Goal: Task Accomplishment & Management: Complete application form

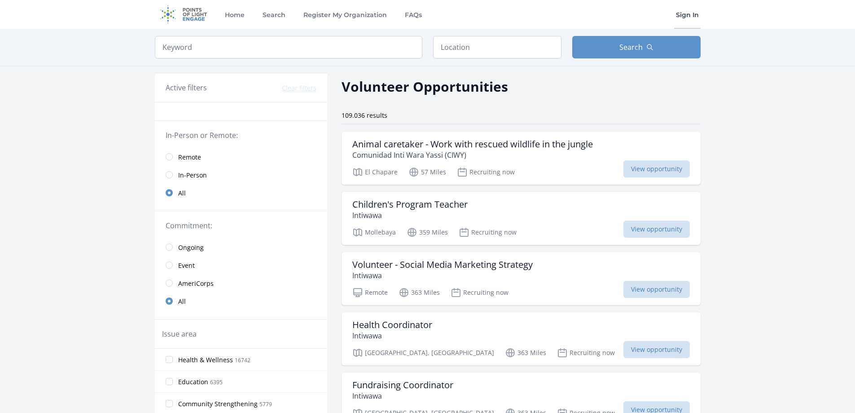
click at [691, 10] on link "Sign In" at bounding box center [687, 14] width 26 height 29
click at [185, 156] on span "Remote" at bounding box center [189, 157] width 23 height 9
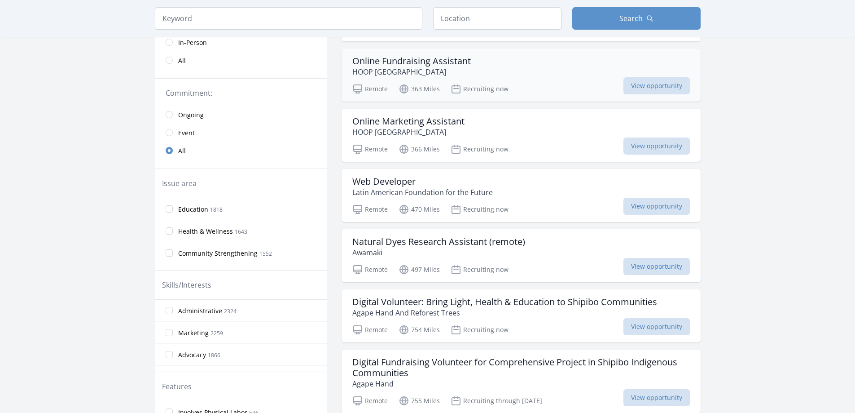
scroll to position [90, 0]
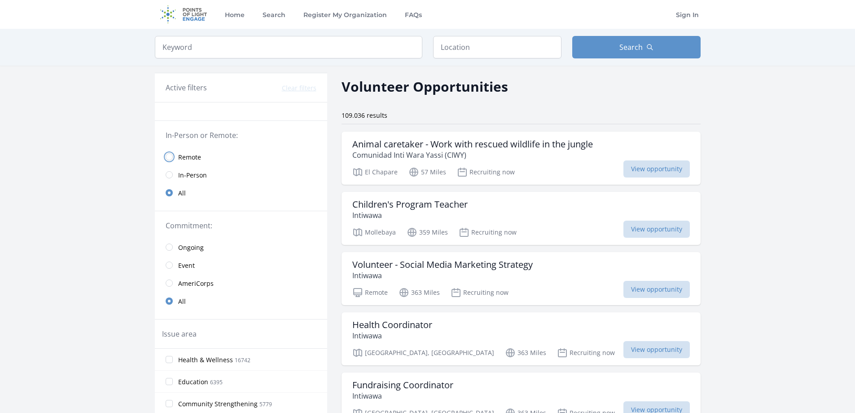
click at [170, 155] on input "radio" at bounding box center [169, 156] width 7 height 7
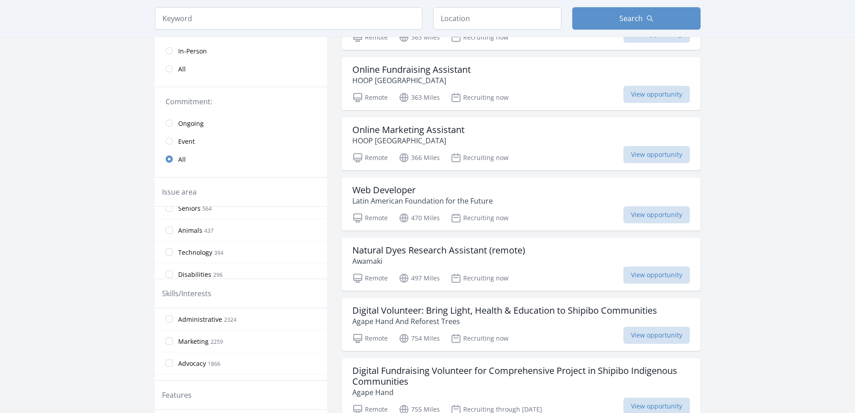
scroll to position [180, 0]
click at [171, 236] on input "Technology 394" at bounding box center [169, 235] width 7 height 7
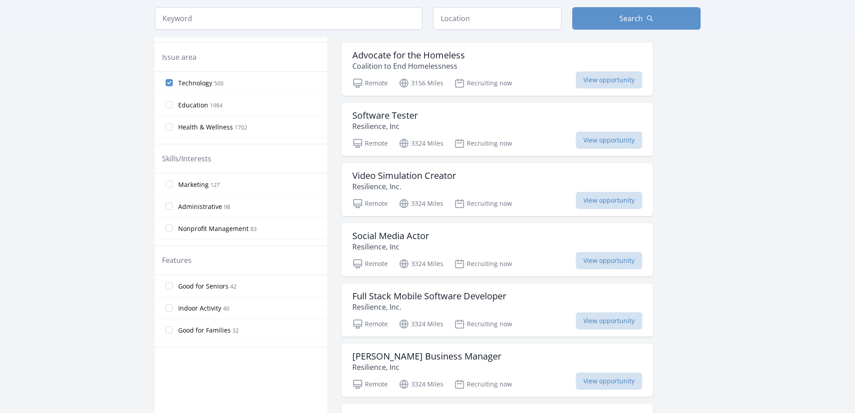
scroll to position [224, 0]
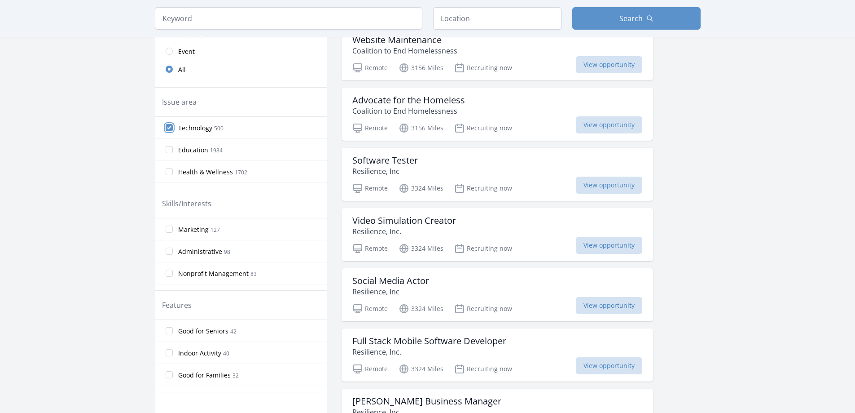
click at [169, 130] on input "Technology 500" at bounding box center [169, 127] width 7 height 7
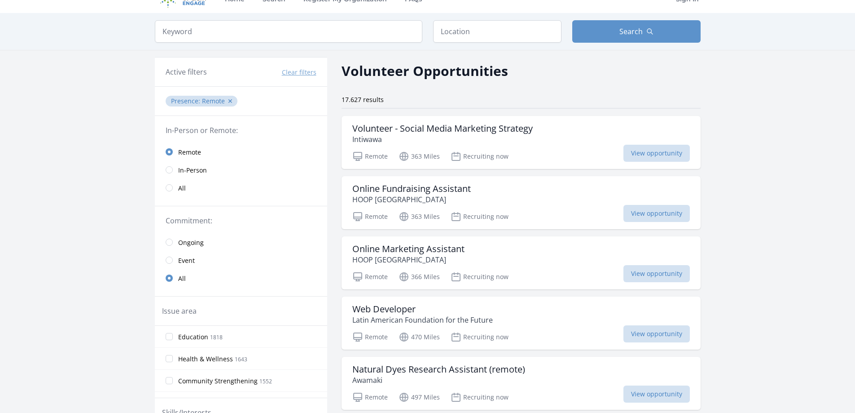
scroll to position [0, 0]
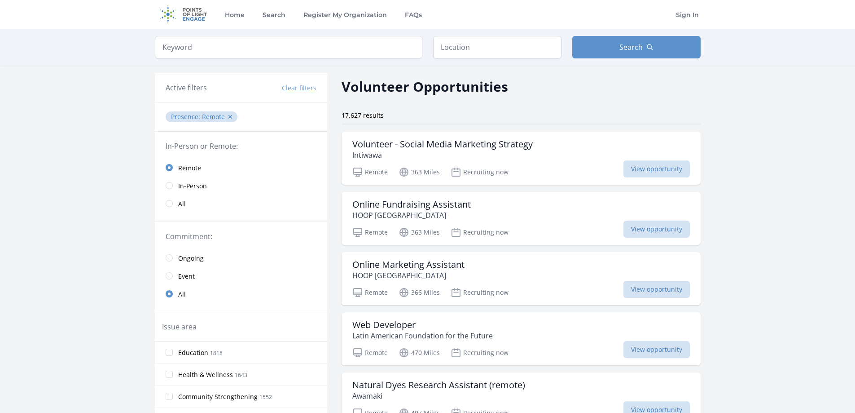
click at [197, 19] on img at bounding box center [184, 14] width 58 height 29
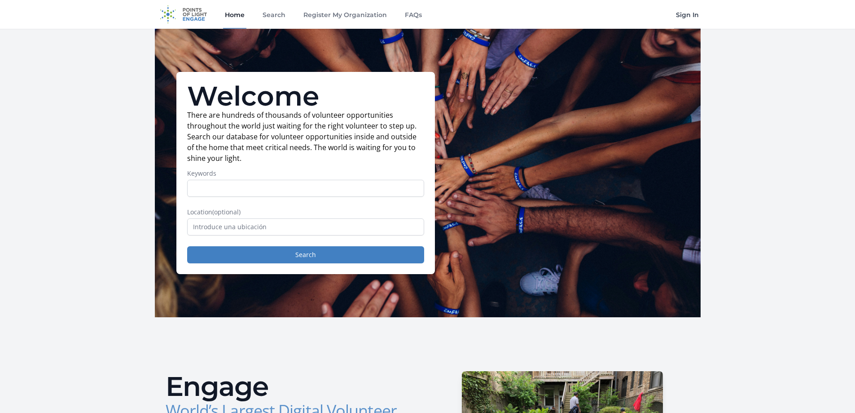
click at [687, 18] on link "Sign In" at bounding box center [687, 14] width 26 height 29
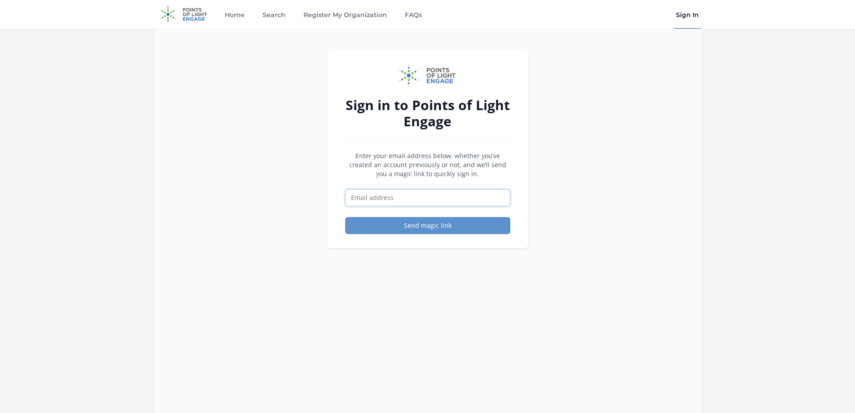
click at [393, 195] on input "Email address" at bounding box center [427, 197] width 165 height 17
type input "mirkolazarte81@gmail.com"
click at [420, 228] on button "Send magic link" at bounding box center [427, 225] width 165 height 17
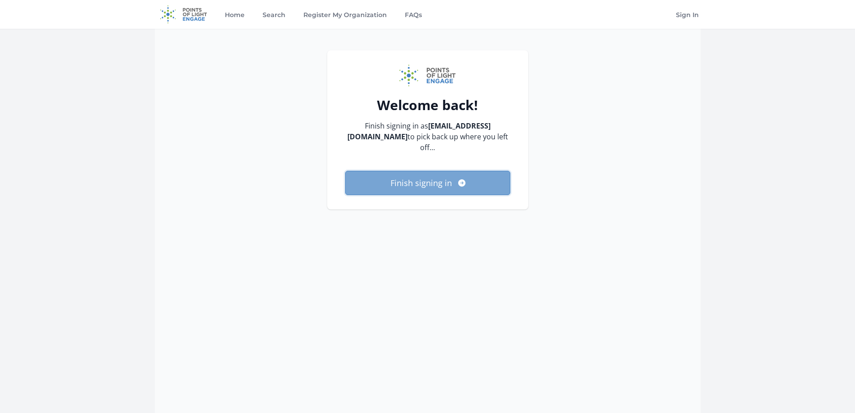
click at [458, 179] on icon "submit" at bounding box center [461, 182] width 7 height 7
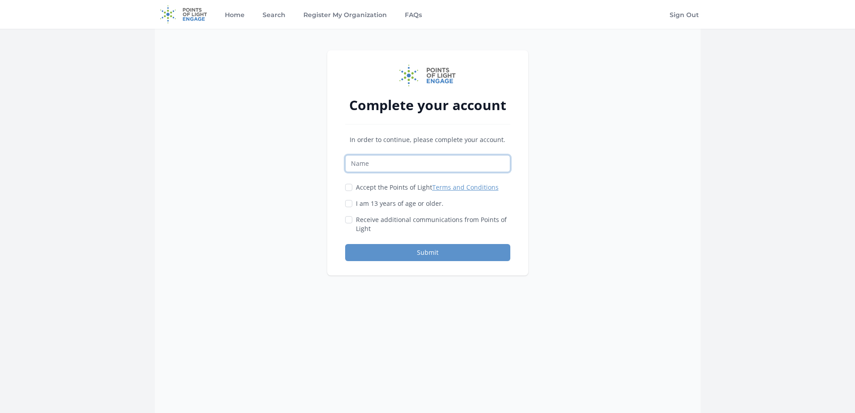
click at [395, 167] on input "Name" at bounding box center [427, 163] width 165 height 17
click at [382, 166] on input "Mirko Als" at bounding box center [427, 163] width 165 height 17
type input "Mirko Lazarte Seoane"
click at [348, 187] on input "Accept the Points of Light Terms and Conditions" at bounding box center [348, 187] width 7 height 7
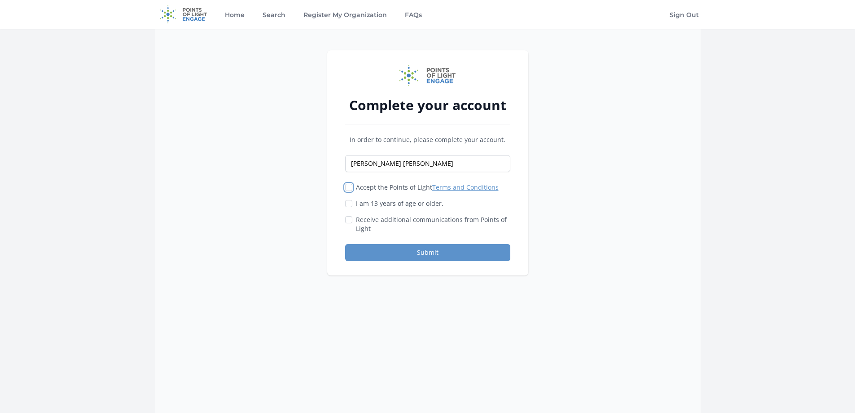
checkbox input "true"
click at [344, 211] on div "Complete your account In order to continue, please complete your account. Mirko…" at bounding box center [427, 162] width 201 height 225
click at [348, 207] on input "I am 13 years of age or older." at bounding box center [348, 203] width 7 height 7
checkbox input "true"
click at [350, 220] on input "Receive additional communications from Points of Light" at bounding box center [348, 219] width 7 height 7
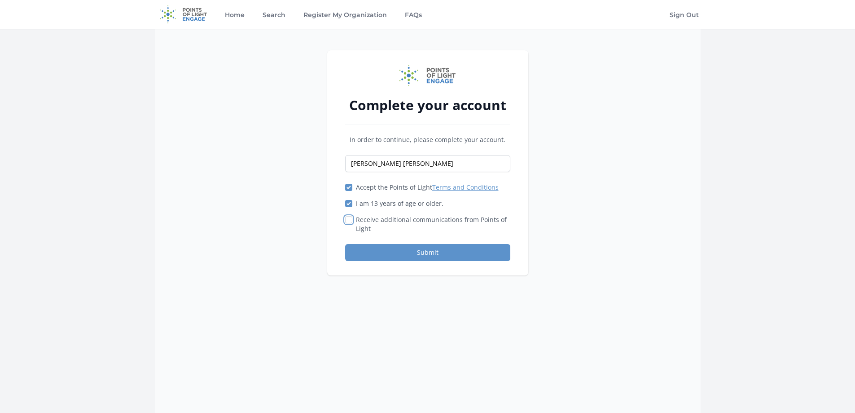
checkbox input "true"
click at [396, 250] on button "Submit" at bounding box center [427, 252] width 165 height 17
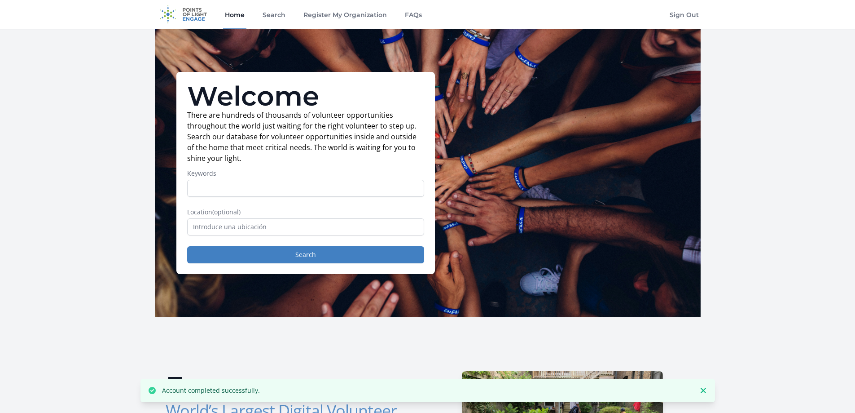
scroll to position [90, 0]
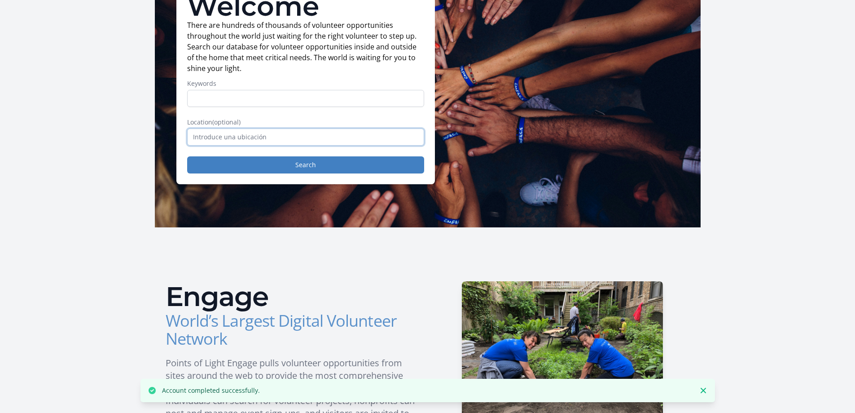
click at [267, 145] on input "text" at bounding box center [305, 136] width 237 height 17
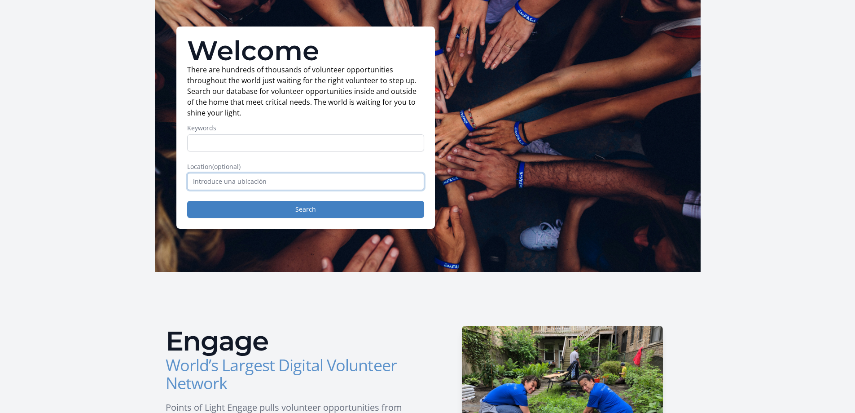
scroll to position [45, 0]
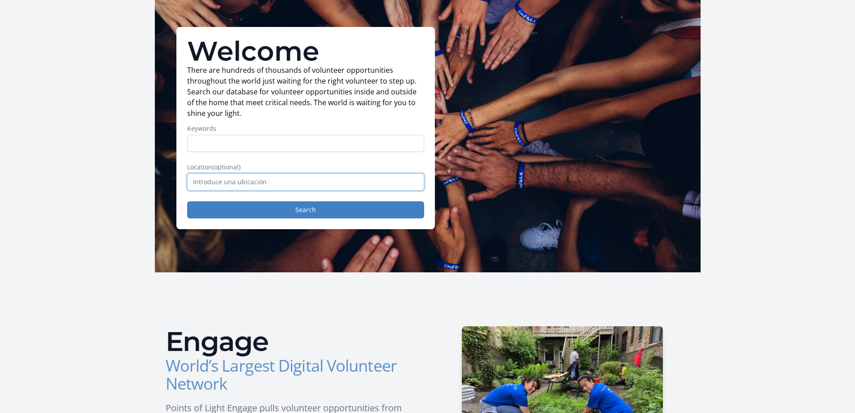
click at [221, 178] on input "text" at bounding box center [305, 181] width 237 height 17
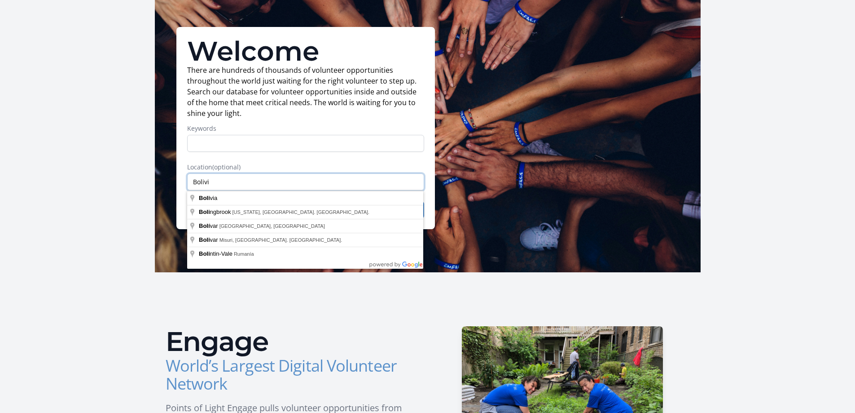
type input "Bolivia"
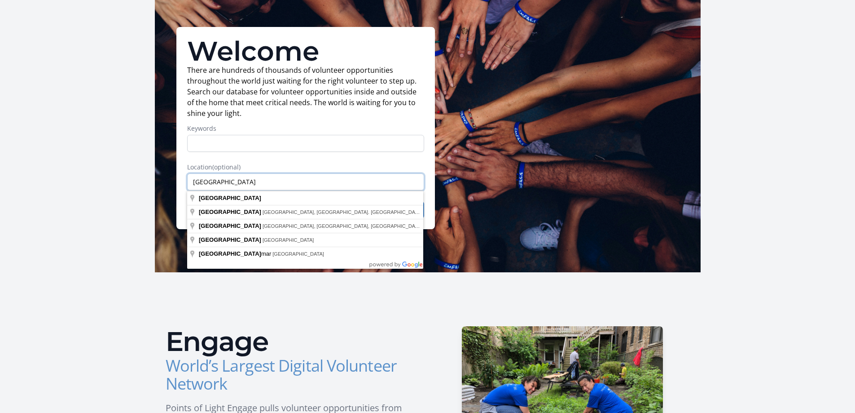
drag, startPoint x: 225, startPoint y: 182, endPoint x: 167, endPoint y: 182, distance: 58.8
click at [167, 182] on div "Welcome There are hundreds of thousands of volunteer opportunities throughout t…" at bounding box center [428, 128] width 546 height 288
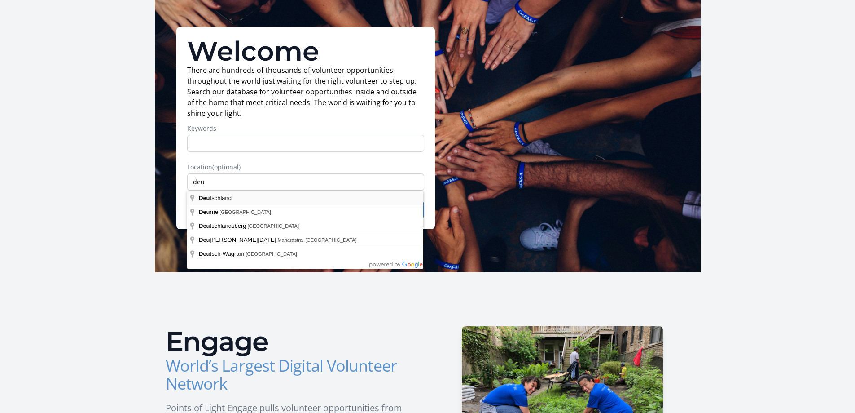
type input "[GEOGRAPHIC_DATA]"
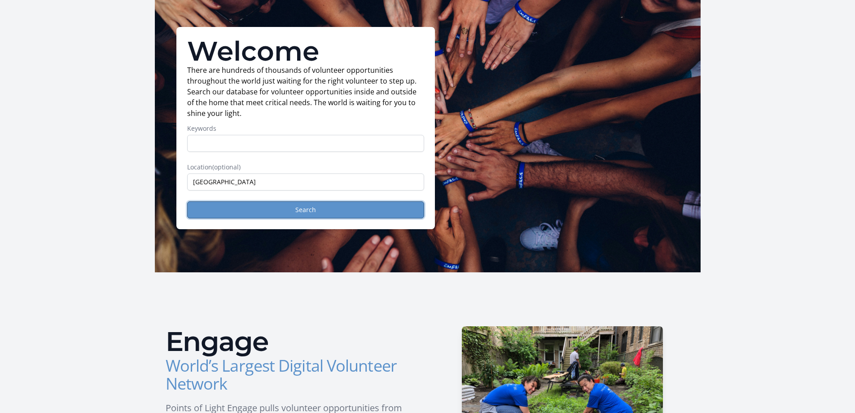
click at [272, 213] on button "Search" at bounding box center [305, 209] width 237 height 17
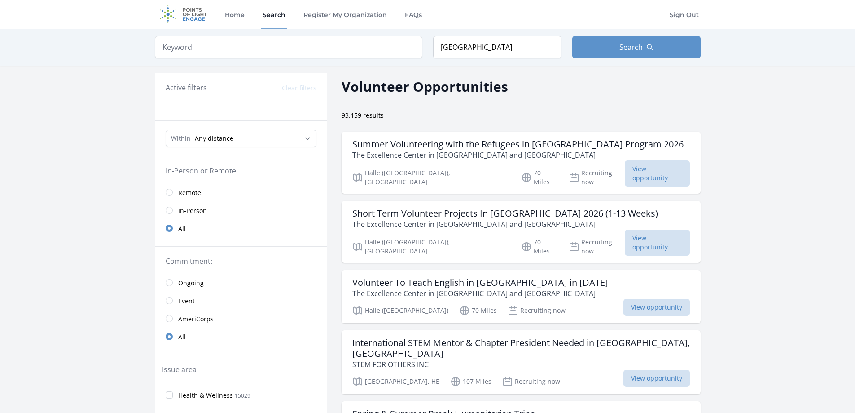
click at [193, 194] on span "Remote" at bounding box center [189, 192] width 23 height 9
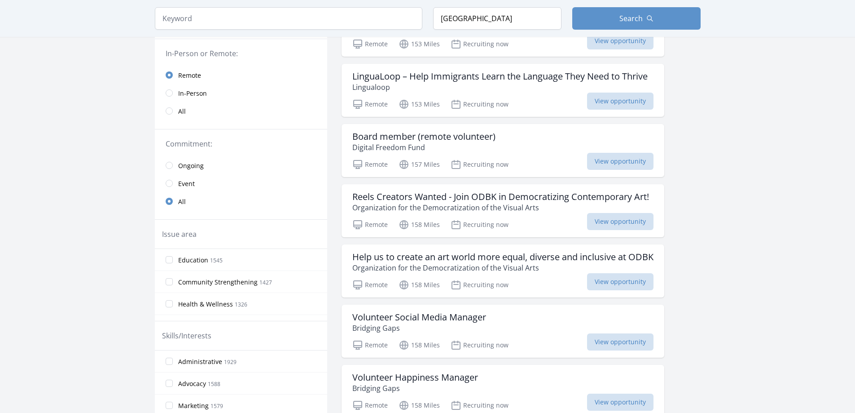
scroll to position [45, 0]
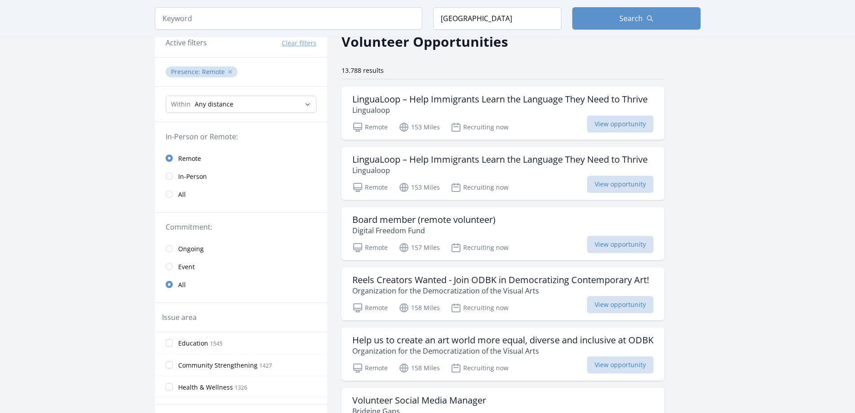
click at [228, 71] on button "✕" at bounding box center [230, 71] width 5 height 9
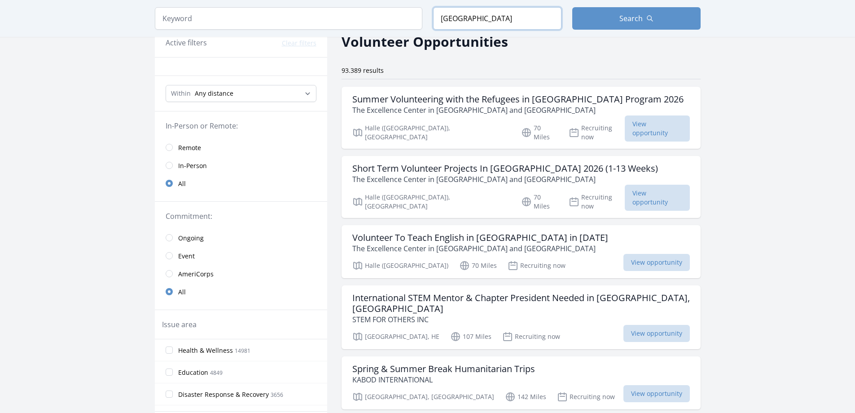
drag, startPoint x: 516, startPoint y: 22, endPoint x: 413, endPoint y: 22, distance: 103.7
click at [413, 22] on form "Keyword Location Deutschland Search" at bounding box center [428, 18] width 546 height 22
click at [183, 143] on span "Remote" at bounding box center [189, 147] width 23 height 11
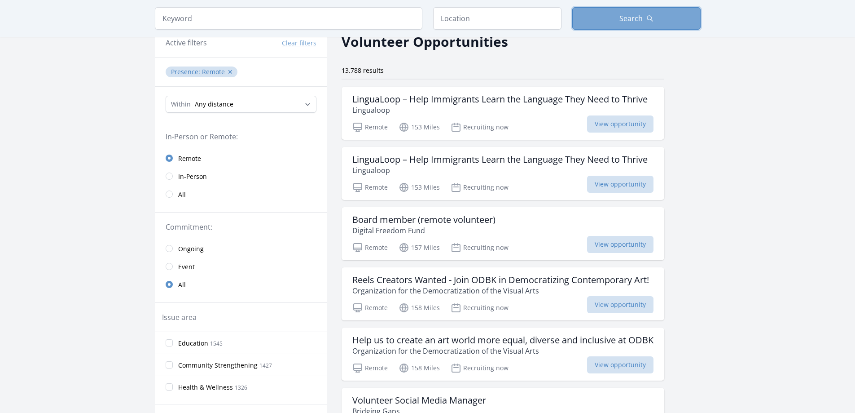
click at [664, 18] on button "Search" at bounding box center [636, 18] width 128 height 22
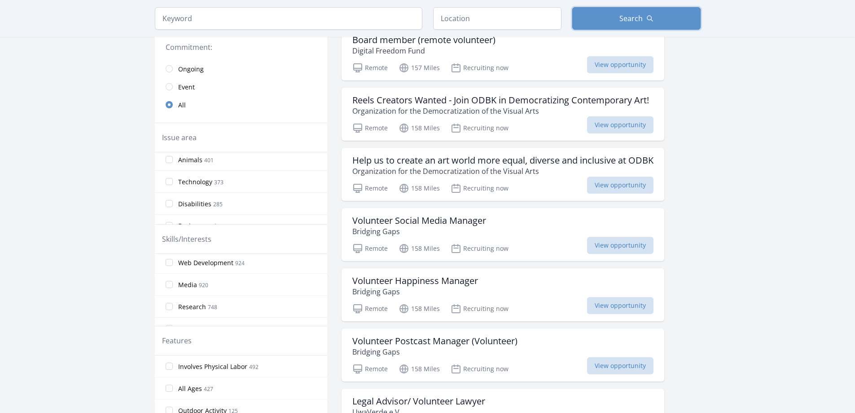
scroll to position [90, 0]
click at [225, 284] on span "Web Development" at bounding box center [205, 285] width 55 height 9
click at [173, 284] on input "Web Development 924" at bounding box center [169, 284] width 7 height 7
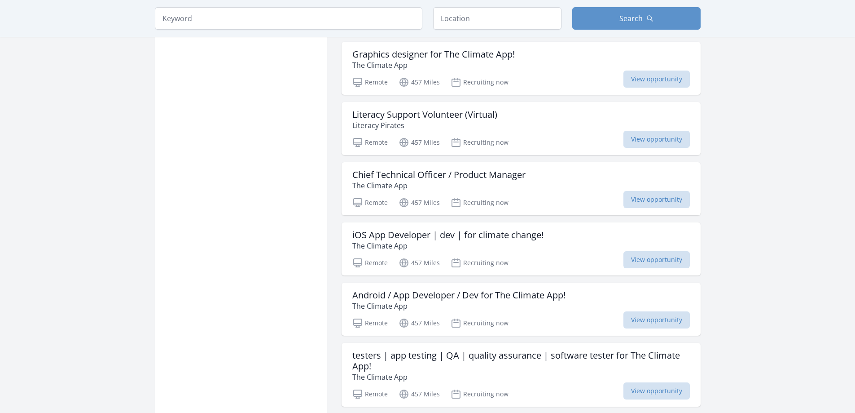
scroll to position [898, 0]
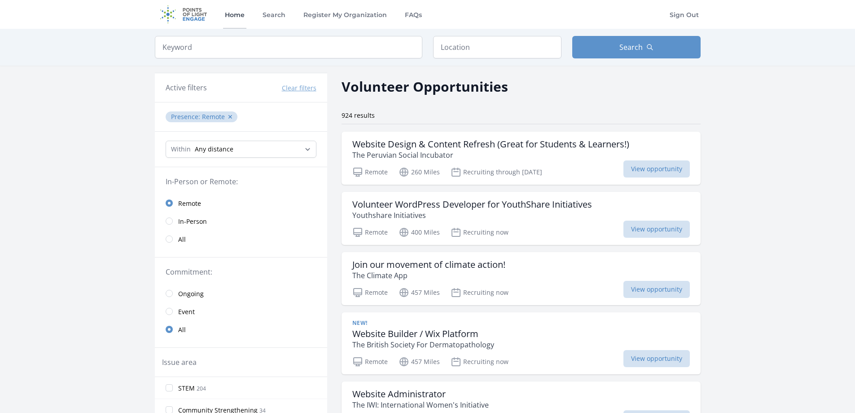
click at [237, 15] on link "Home" at bounding box center [234, 14] width 23 height 29
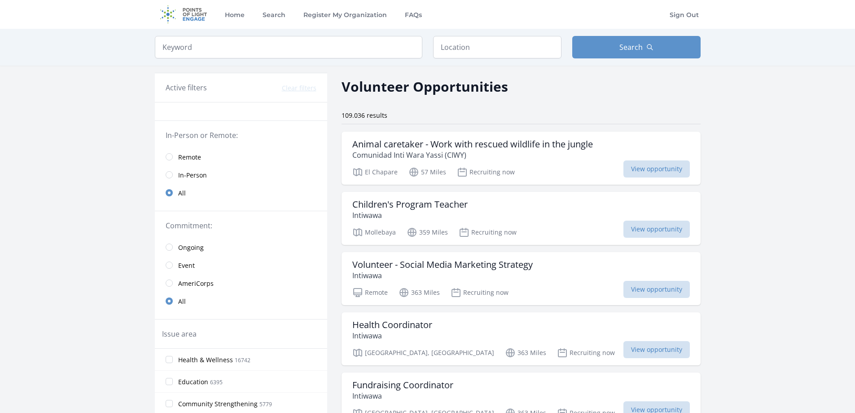
click at [172, 154] on link "Remote" at bounding box center [241, 157] width 172 height 18
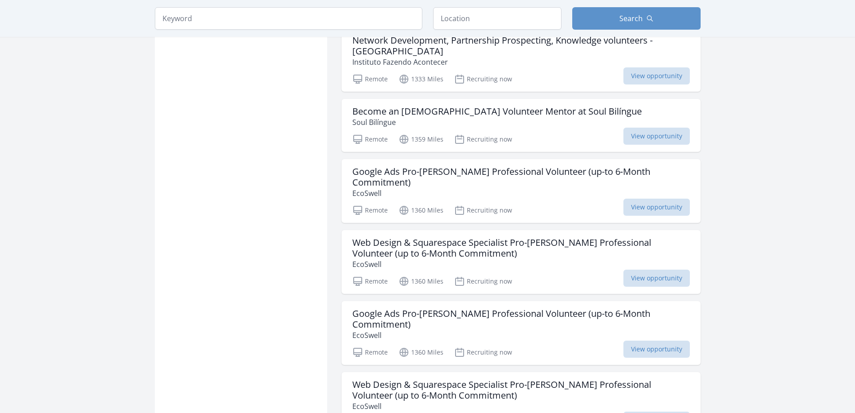
scroll to position [988, 0]
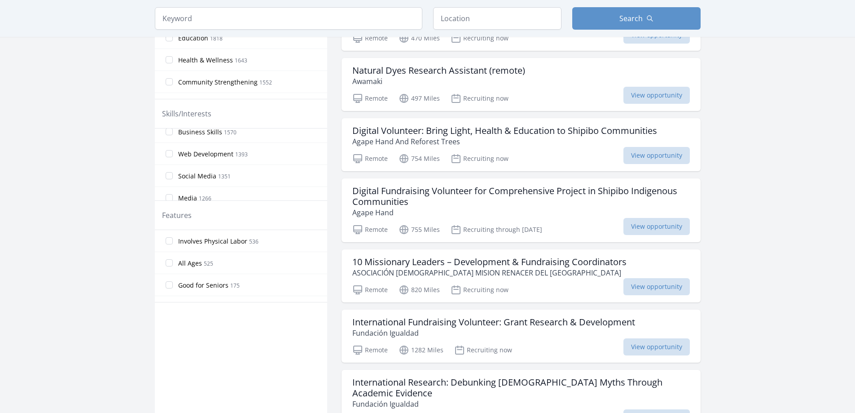
scroll to position [90, 0]
click at [171, 137] on input "Web Development 1393" at bounding box center [169, 137] width 7 height 7
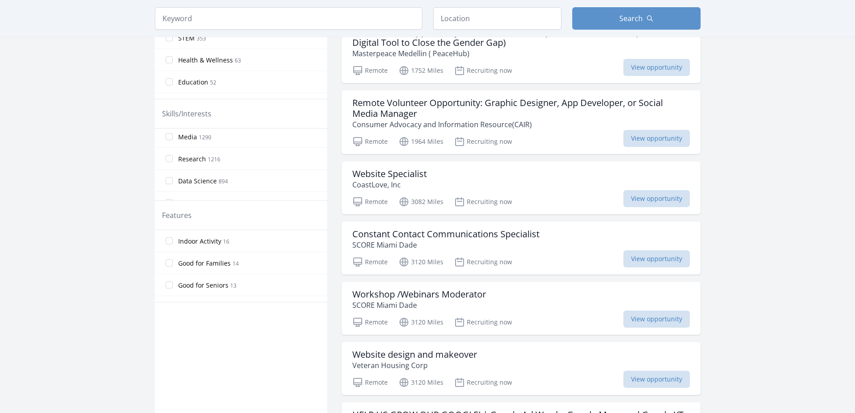
scroll to position [180, 0]
click at [170, 136] on input "Data Science 894" at bounding box center [169, 135] width 7 height 7
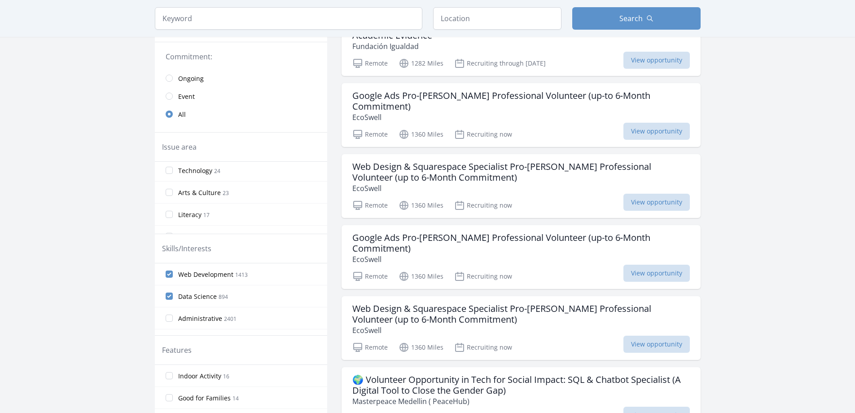
scroll to position [135, 0]
click at [168, 168] on input "Technology 24" at bounding box center [169, 169] width 7 height 7
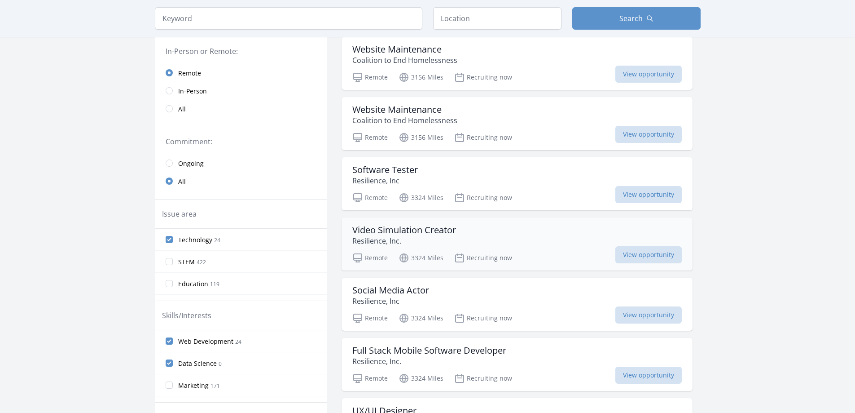
scroll to position [0, 0]
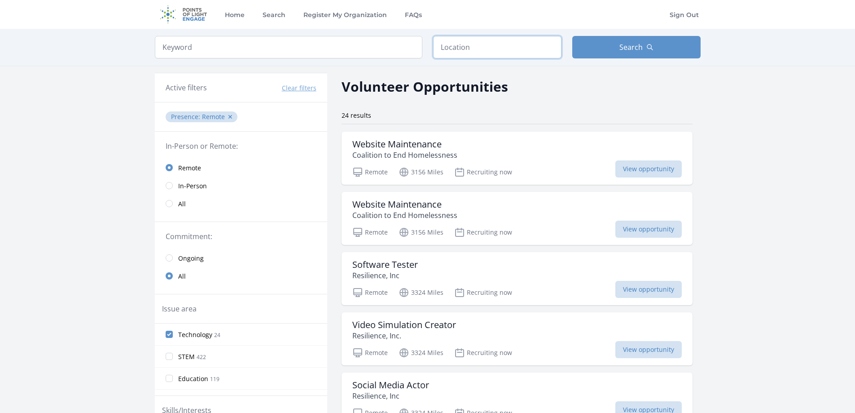
click at [482, 53] on input "text" at bounding box center [497, 47] width 128 height 22
type input "Germany"
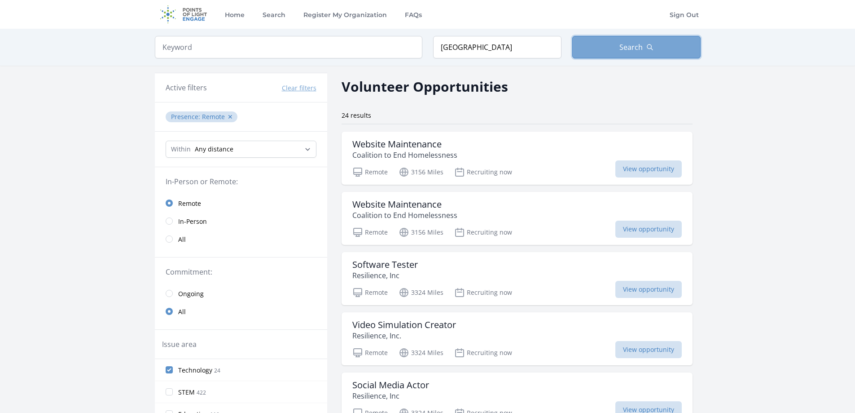
click at [617, 47] on button "Search" at bounding box center [636, 47] width 128 height 22
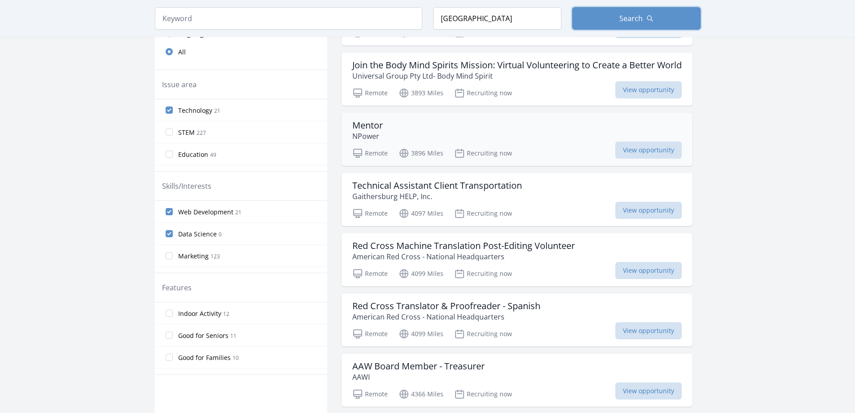
scroll to position [269, 0]
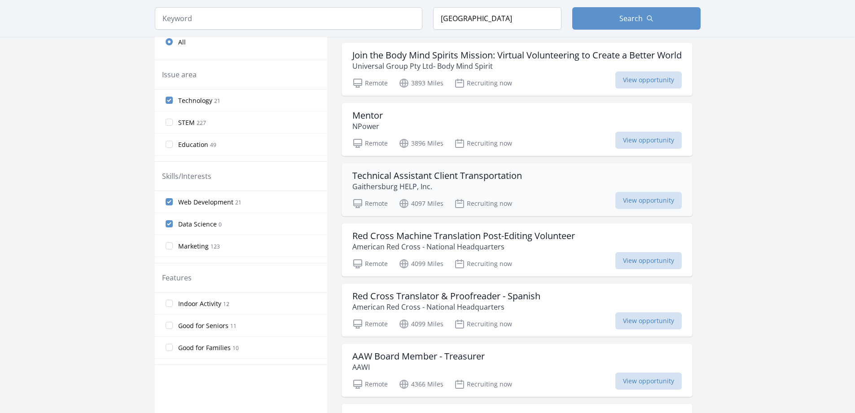
click at [450, 188] on p "Gaithersburg HELP, Inc." at bounding box center [437, 186] width 170 height 11
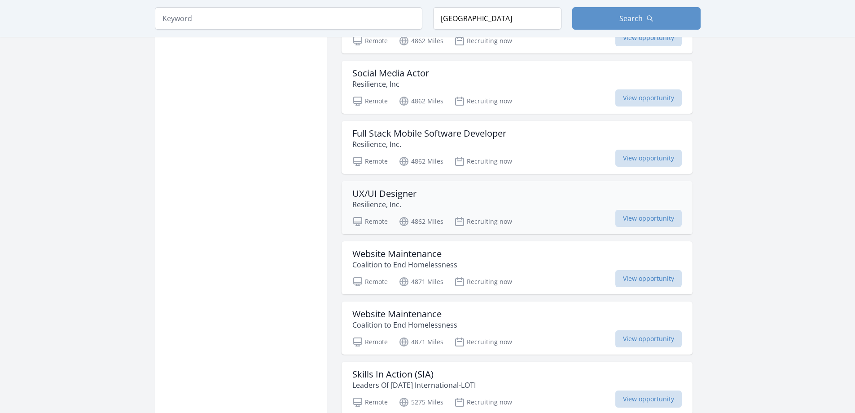
scroll to position [1033, 0]
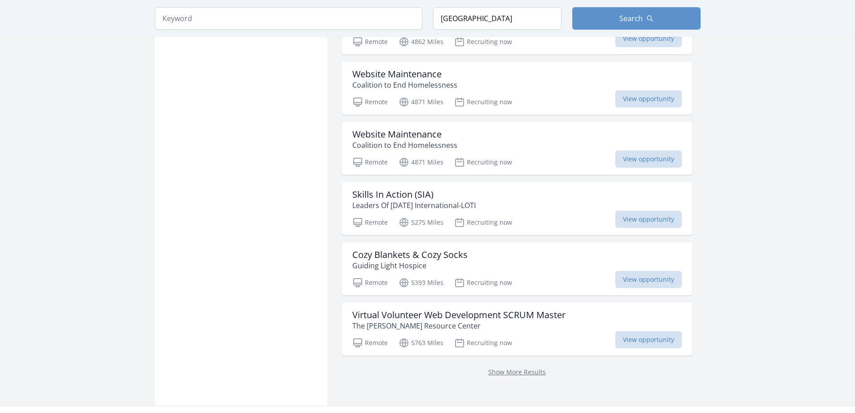
scroll to position [1180, 0]
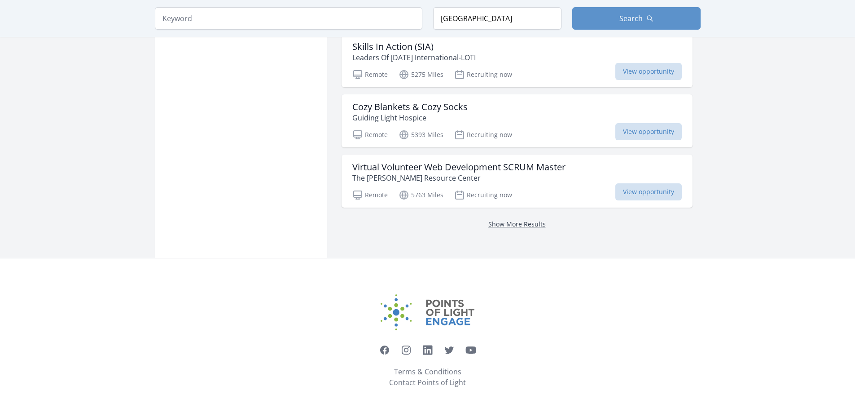
click at [522, 224] on link "Show More Results" at bounding box center [516, 224] width 57 height 9
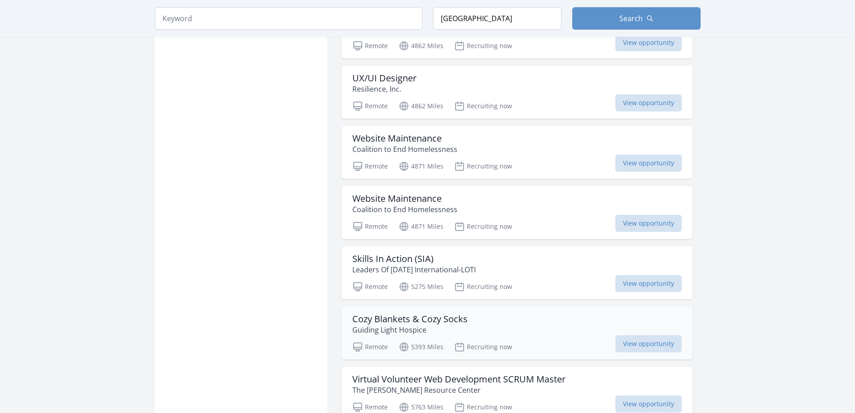
scroll to position [956, 0]
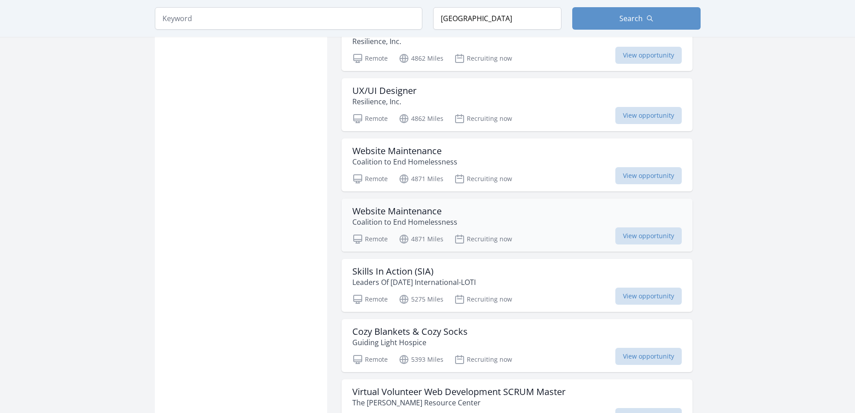
click at [421, 212] on h3 "Website Maintenance" at bounding box center [404, 211] width 105 height 11
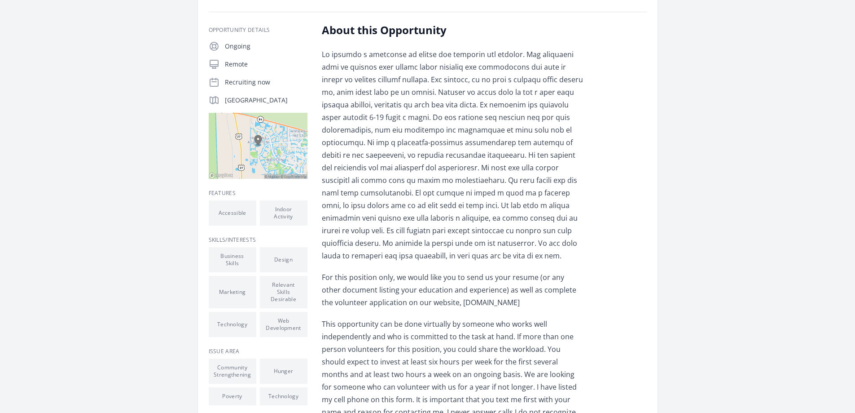
scroll to position [90, 0]
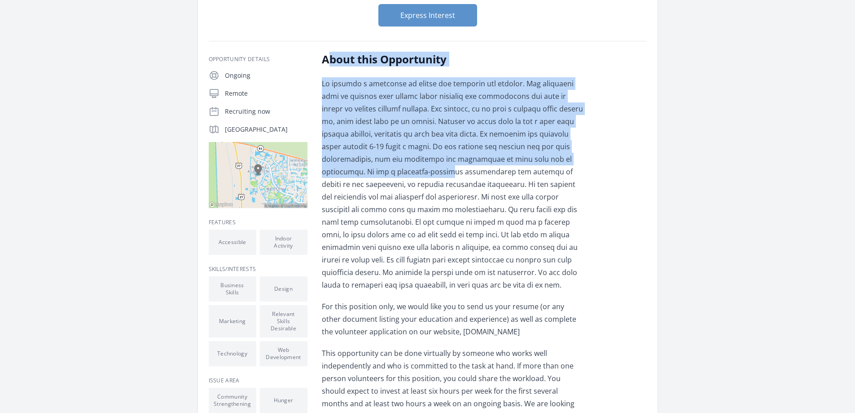
drag, startPoint x: 325, startPoint y: 82, endPoint x: 448, endPoint y: 170, distance: 150.2
click at [448, 170] on div "About this Opportunity For this position only, we would like you to send us you…" at bounding box center [453, 281] width 263 height 458
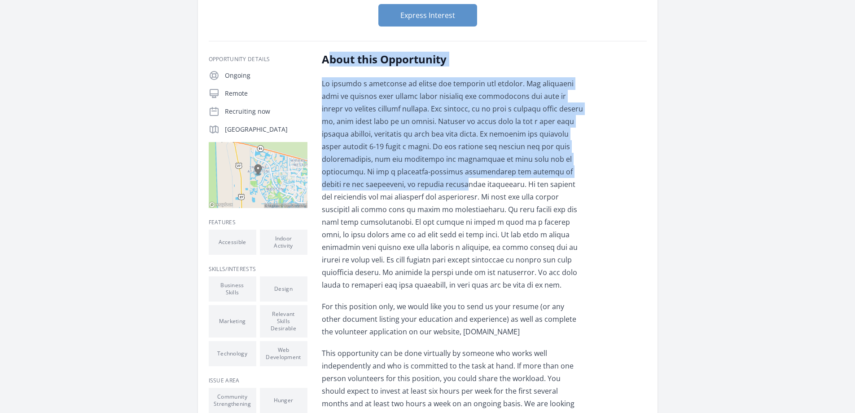
scroll to position [135, 0]
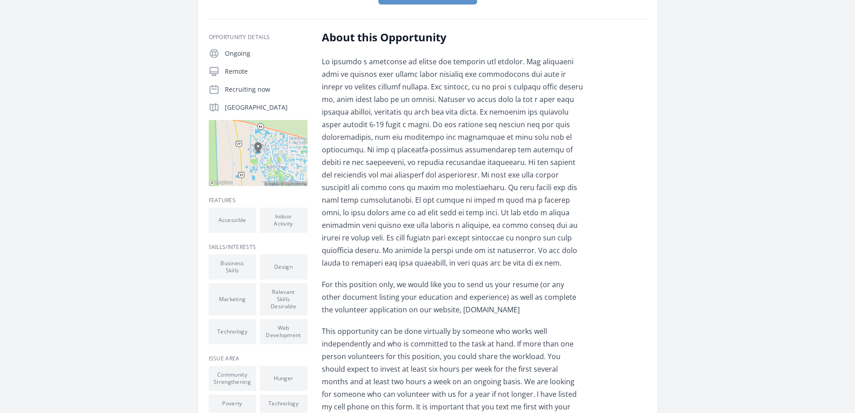
click at [395, 169] on p at bounding box center [453, 162] width 263 height 214
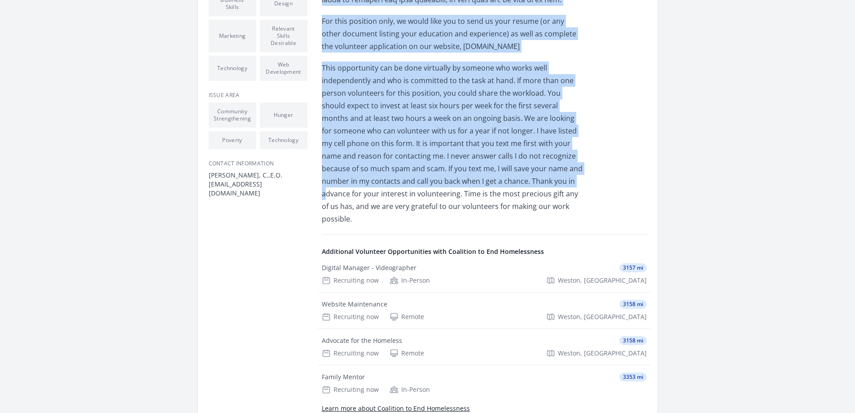
scroll to position [449, 0]
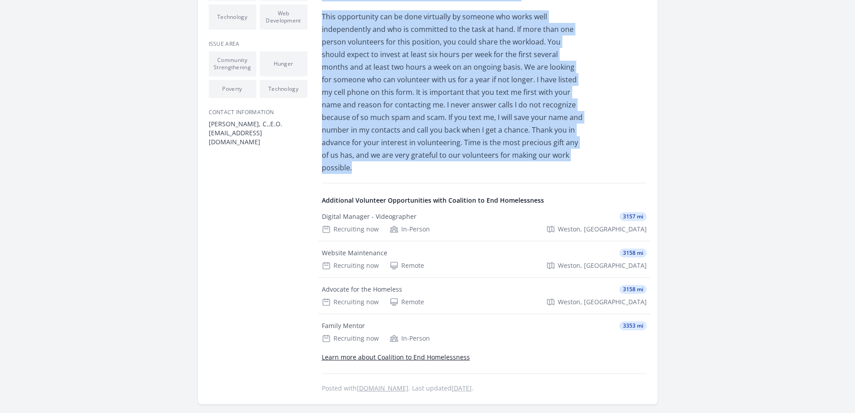
drag, startPoint x: 321, startPoint y: 39, endPoint x: 558, endPoint y: 154, distance: 263.4
copy div "About this Opportunity We require a volunteer to update and maintain our websit…"
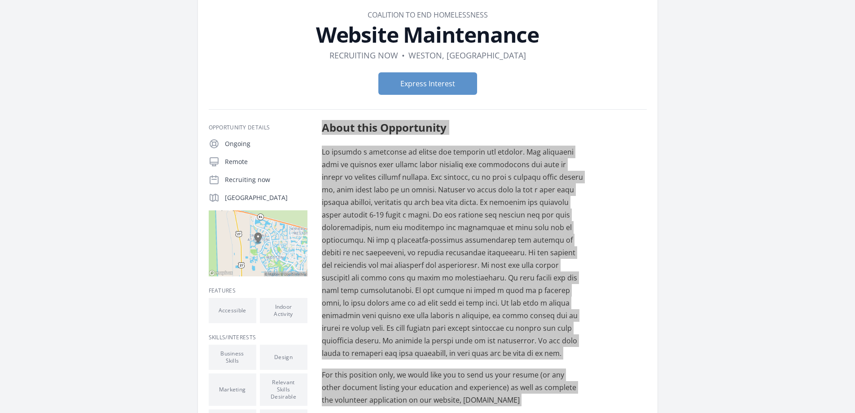
scroll to position [0, 0]
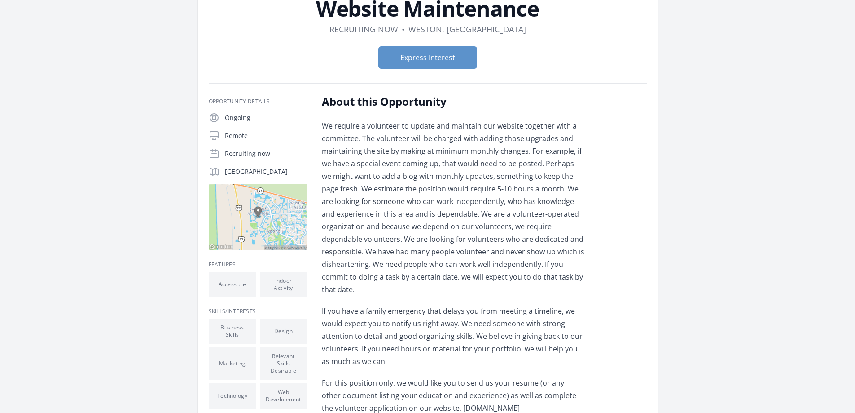
scroll to position [135, 0]
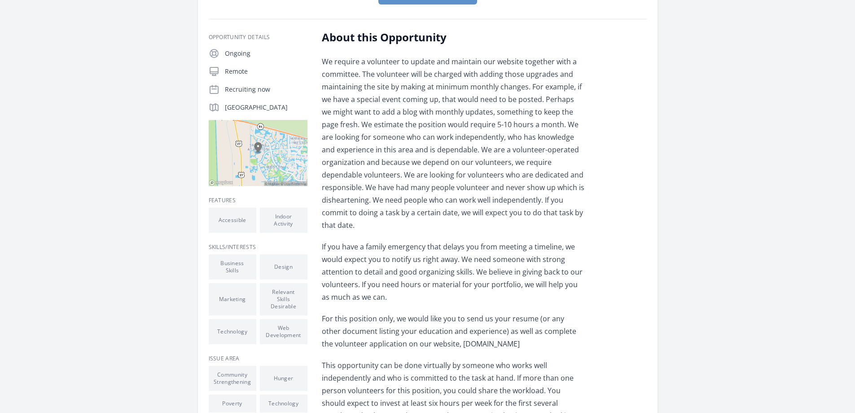
click at [258, 161] on img at bounding box center [258, 153] width 99 height 66
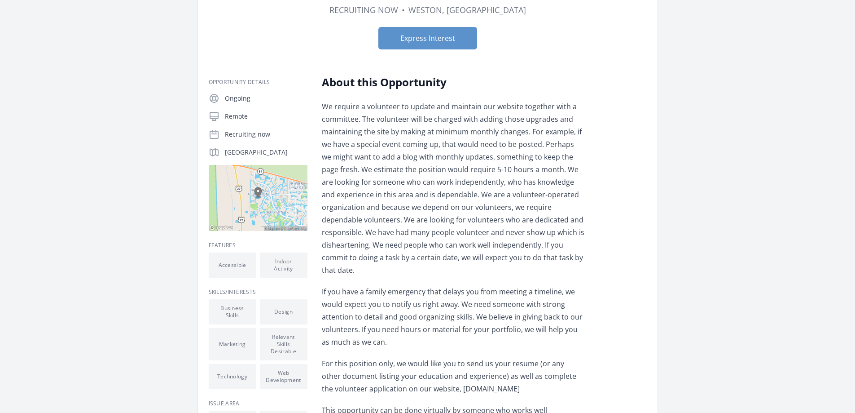
scroll to position [0, 0]
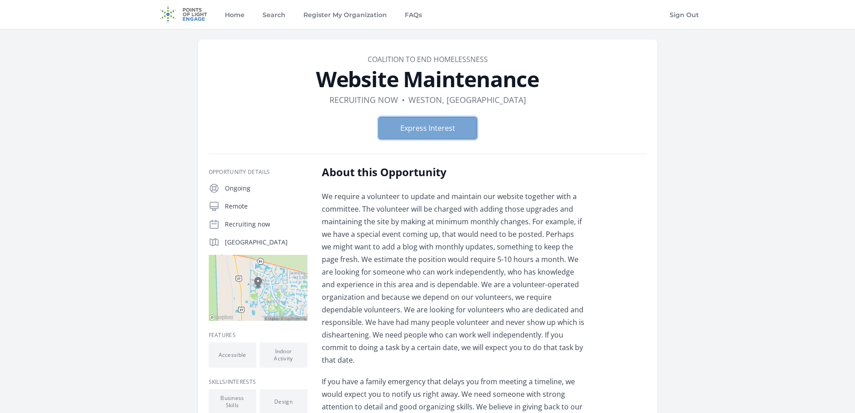
click at [412, 133] on button "Express Interest" at bounding box center [427, 128] width 99 height 22
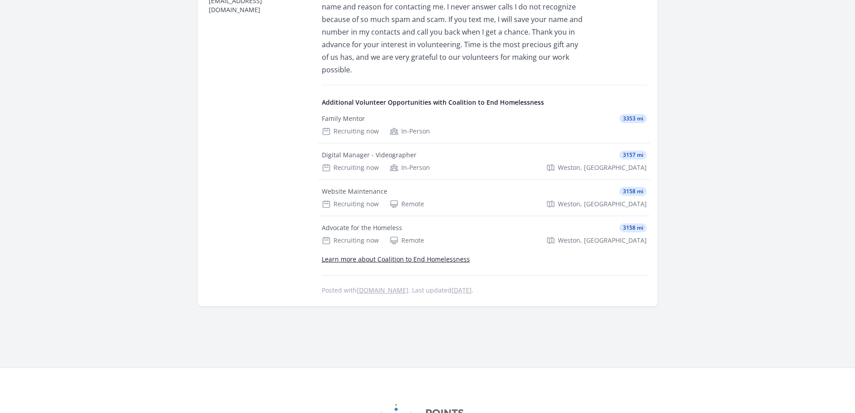
scroll to position [494, 0]
